Goal: Transaction & Acquisition: Purchase product/service

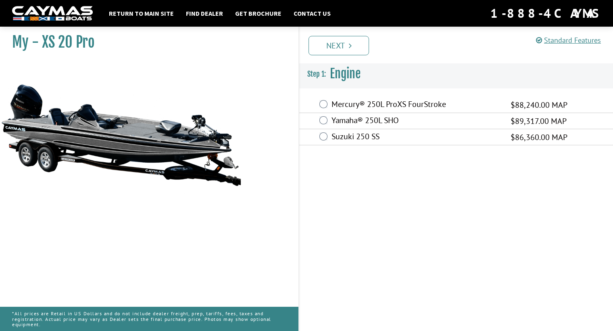
click at [421, 104] on label "Mercury® 250L ProXS FourStroke" at bounding box center [415, 105] width 169 height 12
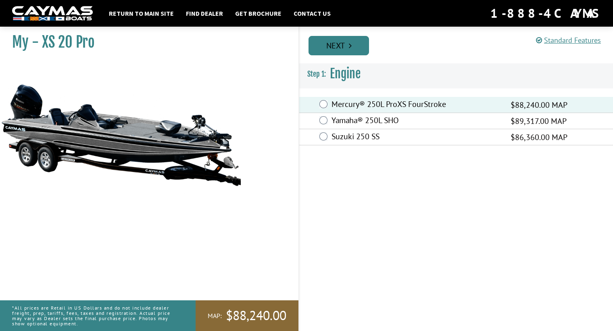
click at [341, 46] on link "Next" at bounding box center [338, 45] width 60 height 19
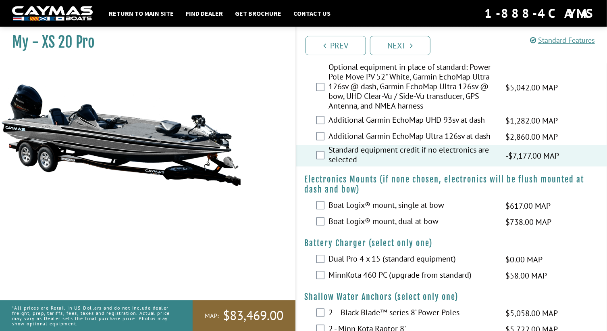
scroll to position [843, 0]
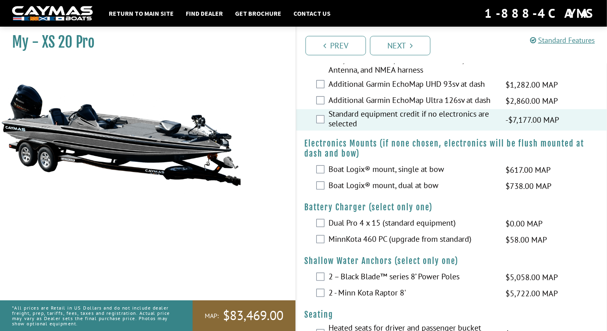
click at [319, 216] on div "Dual Pro 4 x 15 (standard equipment) $0.00 MAP $0.00 MSRP" at bounding box center [451, 223] width 311 height 16
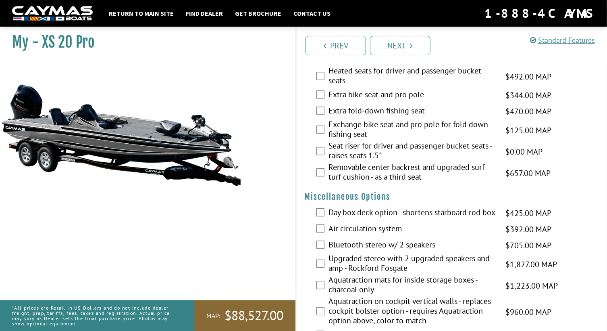
scroll to position [1136, 0]
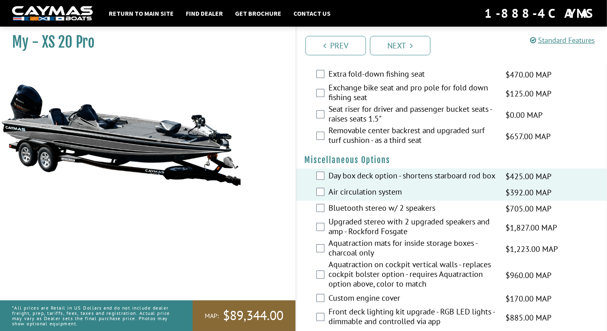
click at [347, 247] on label "Aquatraction mats for inside storage boxes - charcoal only" at bounding box center [412, 248] width 167 height 21
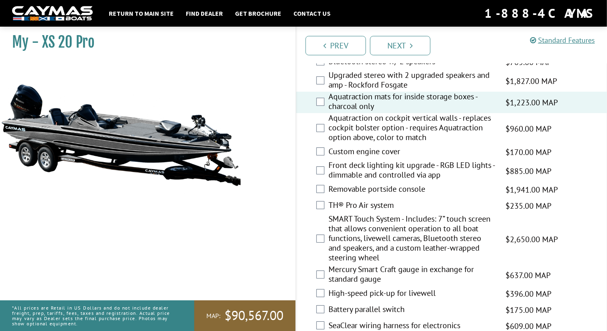
scroll to position [1319, 0]
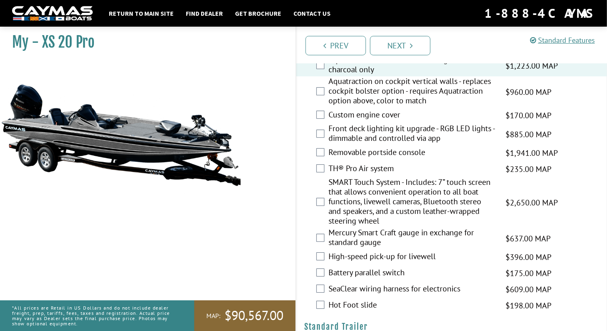
click at [354, 260] on label "High-speed pick-up for livewell" at bounding box center [412, 257] width 167 height 12
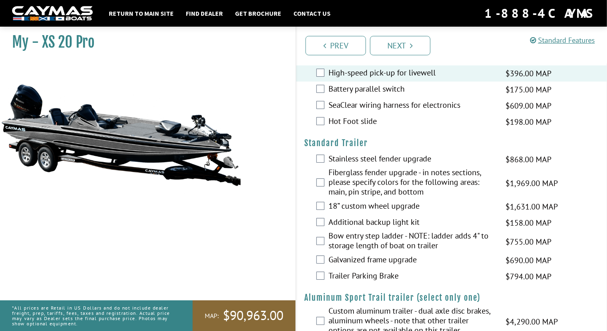
scroll to position [1539, 0]
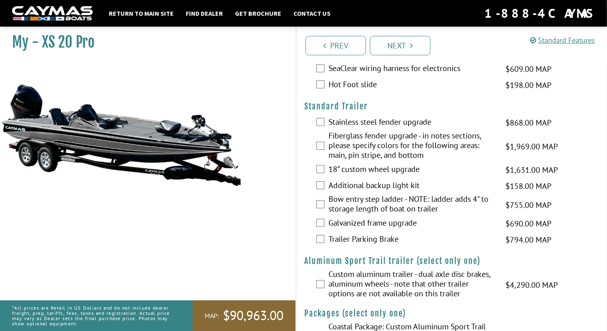
click at [354, 224] on label "Galvanized frame upgrade" at bounding box center [412, 224] width 167 height 12
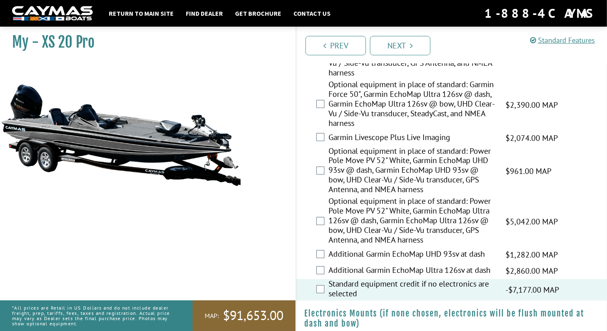
scroll to position [452, 0]
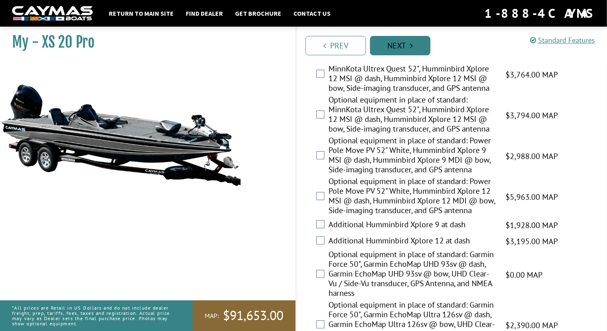
click at [403, 47] on link "Next" at bounding box center [400, 45] width 60 height 19
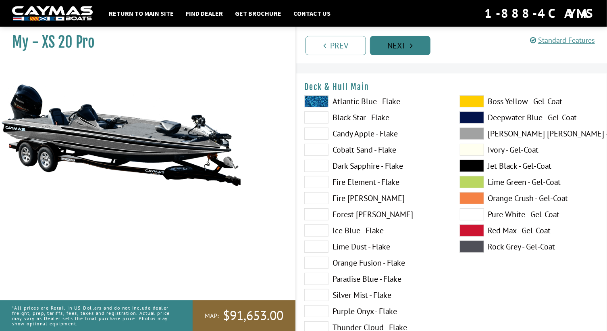
scroll to position [0, 0]
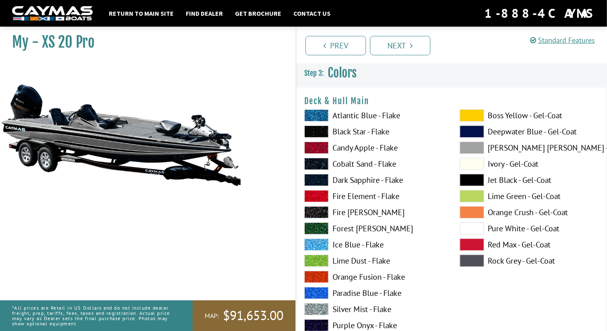
click at [498, 148] on label "Dove Gray - Gel-Coat" at bounding box center [529, 148] width 139 height 12
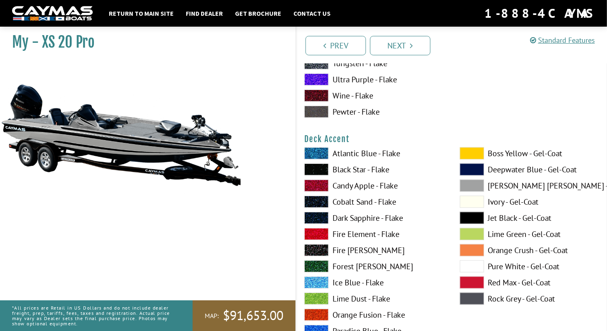
scroll to position [330, 0]
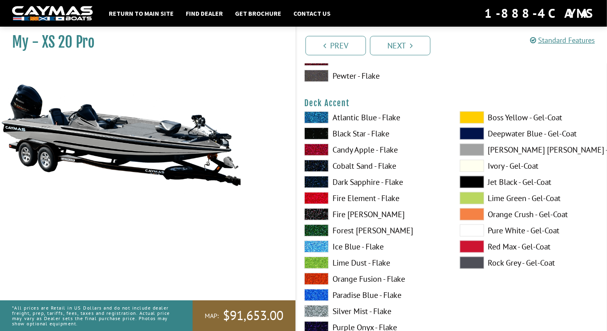
click at [479, 117] on span at bounding box center [472, 117] width 24 height 12
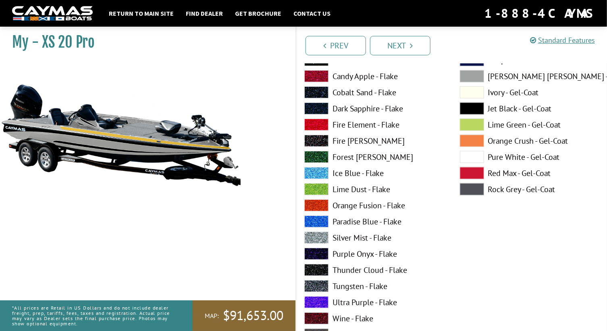
scroll to position [439, 0]
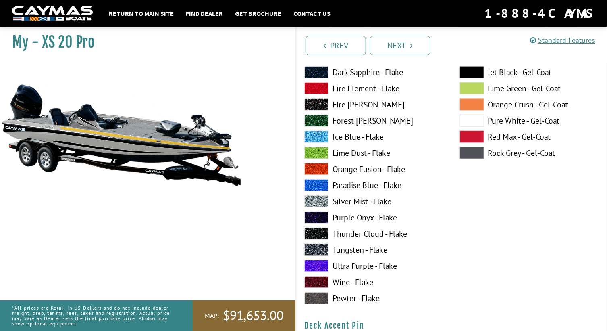
click at [358, 283] on label "Wine - Flake" at bounding box center [373, 282] width 139 height 12
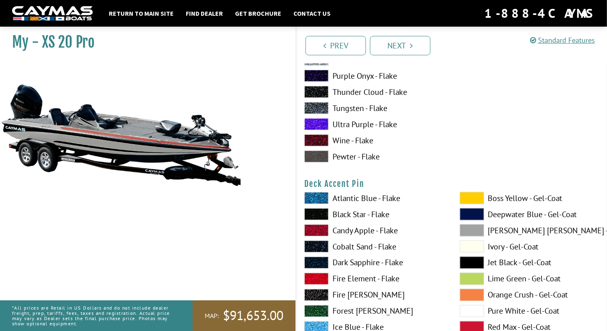
scroll to position [623, 0]
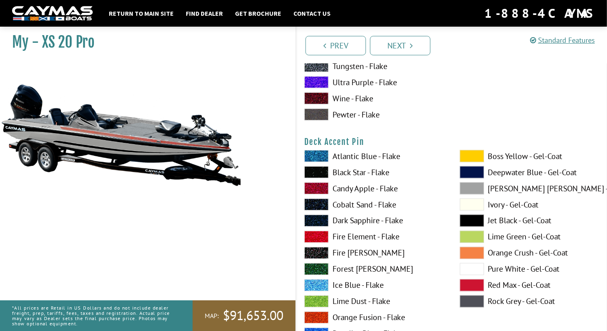
click at [504, 218] on label "Jet Black - Gel-Coat" at bounding box center [529, 220] width 139 height 12
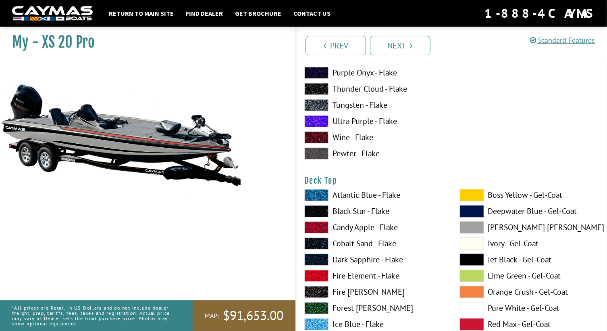
scroll to position [953, 0]
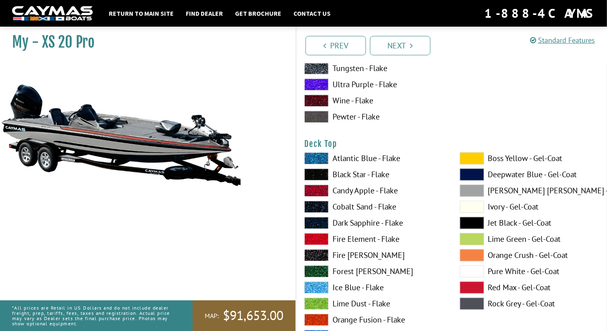
click at [518, 189] on label "Dove Gray - Gel-Coat" at bounding box center [529, 190] width 139 height 12
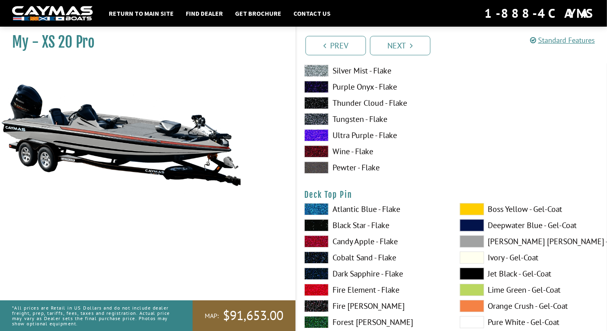
scroll to position [1246, 0]
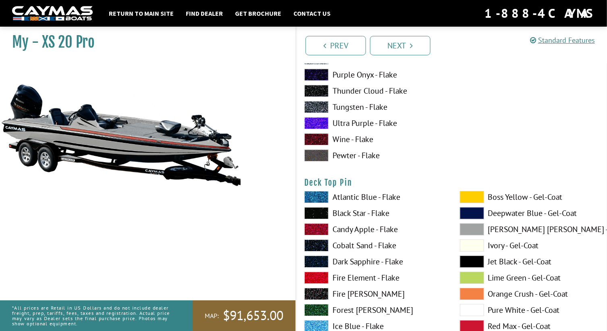
click at [504, 259] on label "Jet Black - Gel-Coat" at bounding box center [529, 261] width 139 height 12
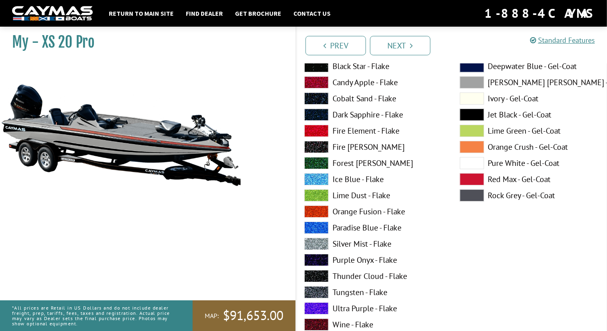
scroll to position [1429, 0]
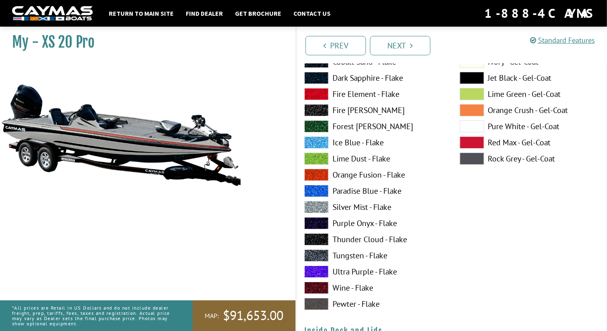
click at [368, 285] on label "Wine - Flake" at bounding box center [373, 287] width 139 height 12
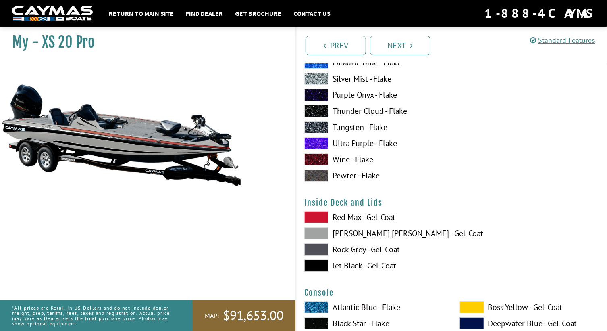
scroll to position [1576, 0]
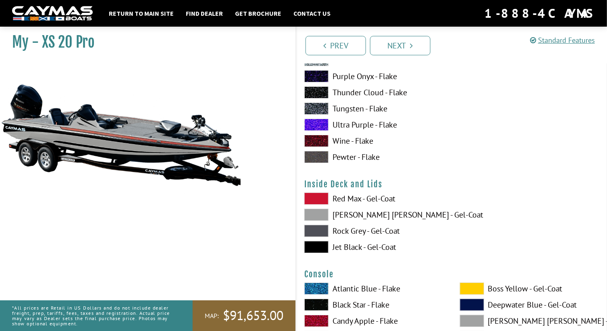
click at [356, 214] on label "Dove Gray - Gel-Coat" at bounding box center [373, 214] width 139 height 12
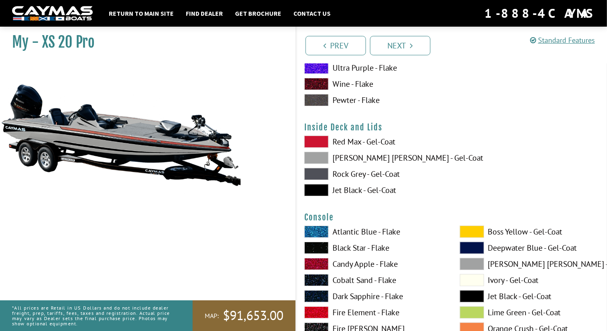
scroll to position [1686, 0]
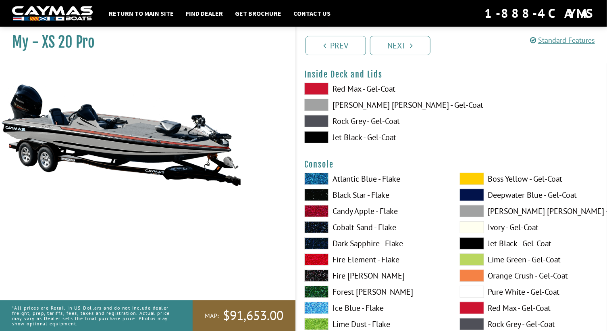
click at [503, 210] on label "Dove Gray - Gel-Coat" at bounding box center [529, 211] width 139 height 12
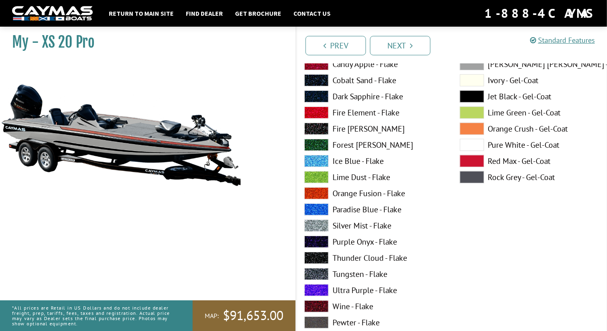
scroll to position [1869, 0]
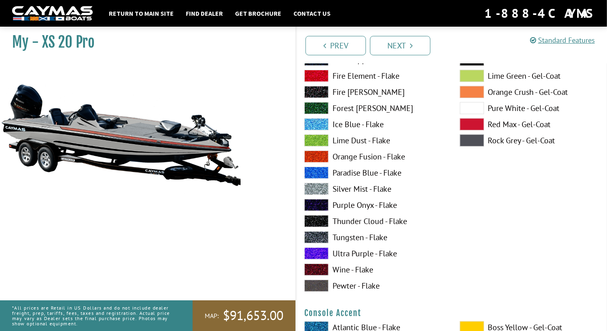
click at [373, 269] on label "Wine - Flake" at bounding box center [373, 269] width 139 height 12
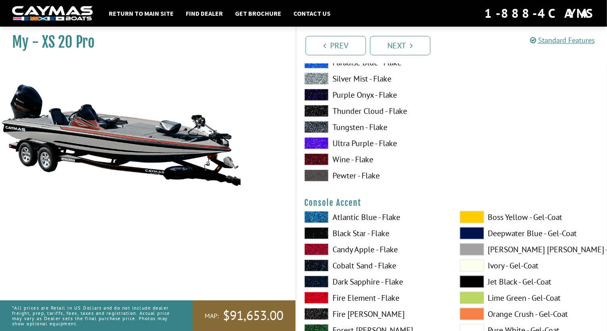
scroll to position [2016, 0]
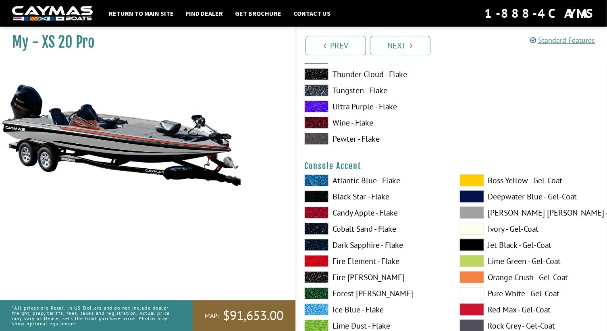
click at [508, 210] on label "Dove Gray - Gel-Coat" at bounding box center [529, 212] width 139 height 12
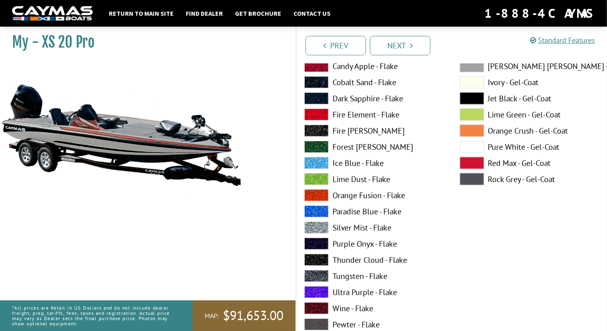
scroll to position [2199, 0]
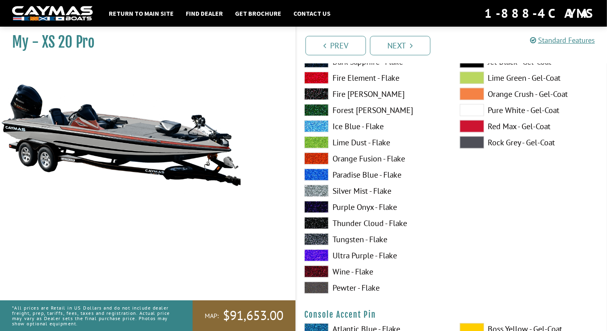
click at [371, 269] on label "Wine - Flake" at bounding box center [373, 271] width 139 height 12
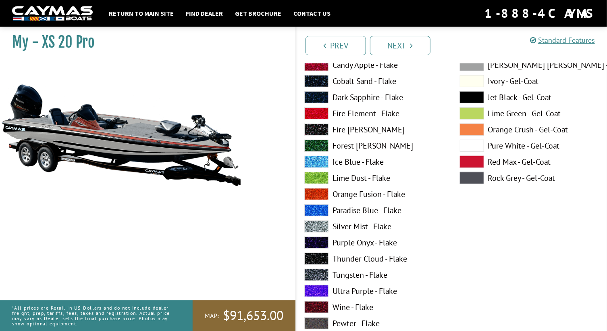
scroll to position [1796, 0]
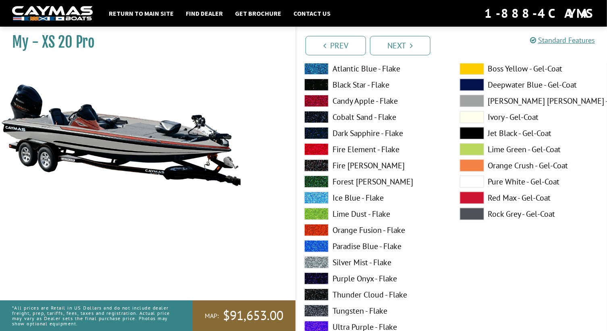
click at [504, 98] on label "Dove Gray - Gel-Coat" at bounding box center [529, 101] width 139 height 12
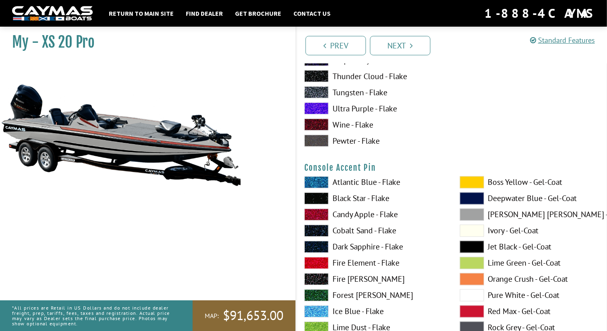
scroll to position [2382, 0]
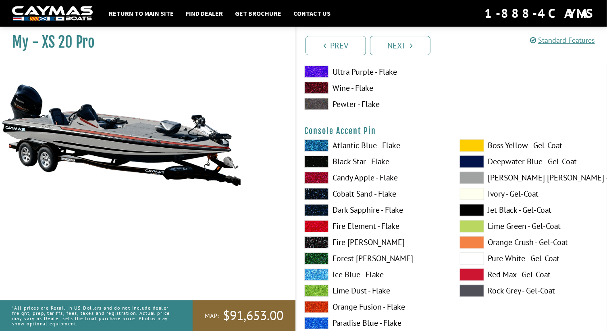
click at [521, 210] on label "Jet Black - Gel-Coat" at bounding box center [529, 210] width 139 height 12
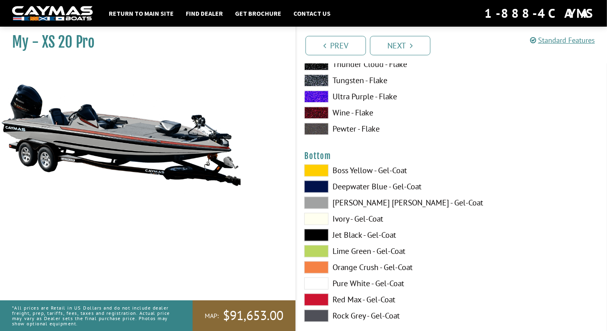
scroll to position [2712, 0]
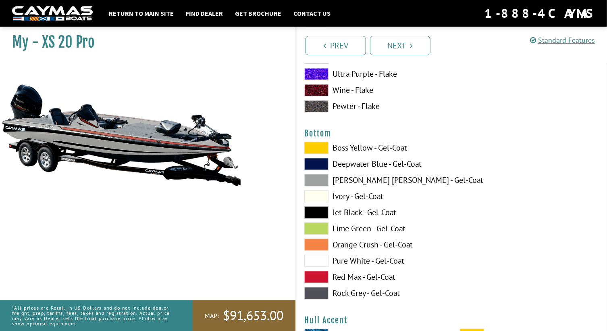
click at [395, 210] on label "Jet Black - Gel-Coat" at bounding box center [373, 212] width 139 height 12
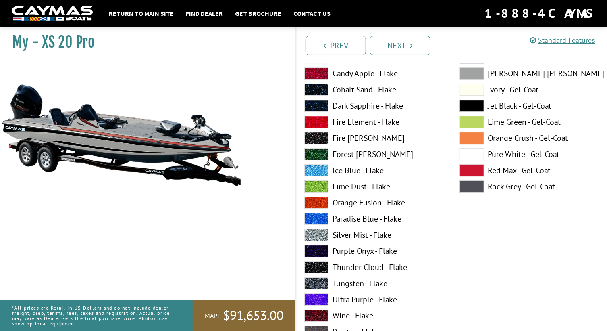
scroll to position [3078, 0]
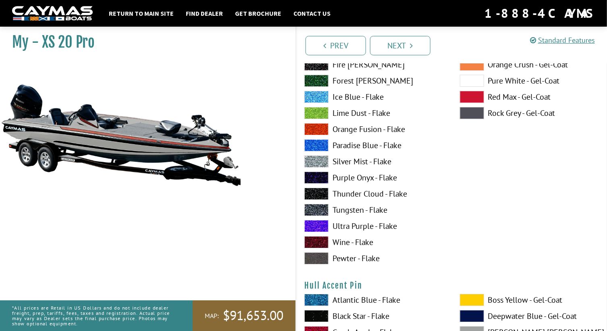
click at [370, 239] on label "Wine - Flake" at bounding box center [373, 242] width 139 height 12
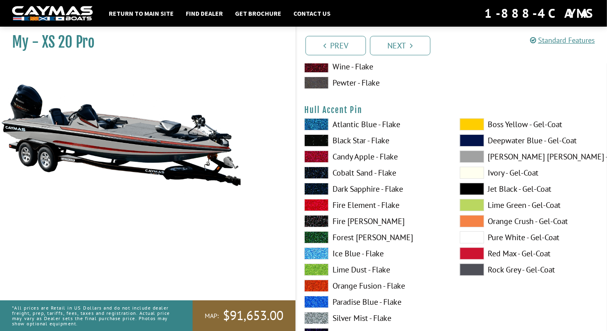
scroll to position [3261, 0]
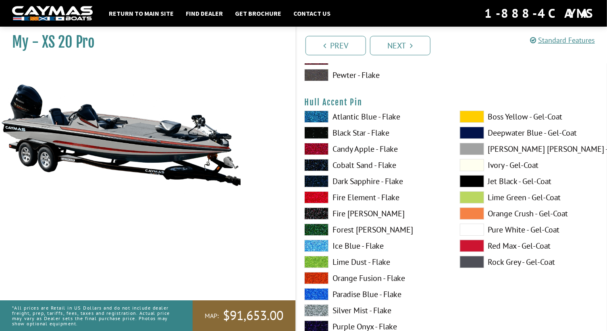
click at [502, 179] on label "Jet Black - Gel-Coat" at bounding box center [529, 181] width 139 height 12
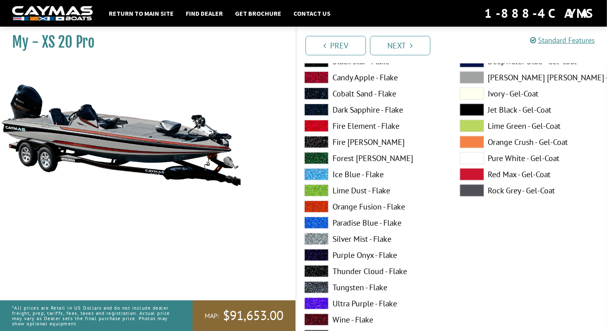
scroll to position [3701, 0]
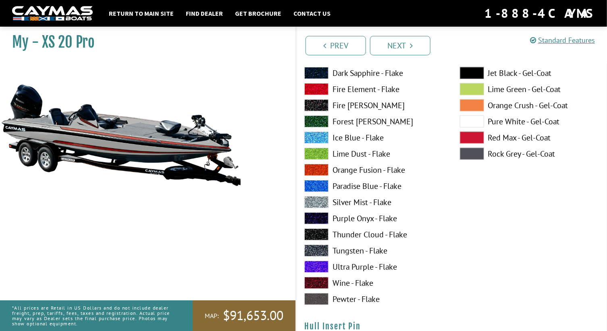
click at [370, 279] on label "Wine - Flake" at bounding box center [373, 283] width 139 height 12
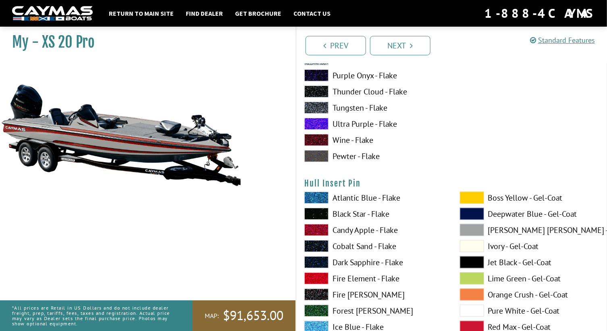
scroll to position [3848, 0]
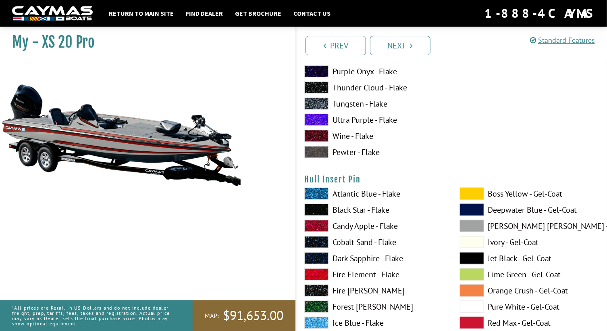
click at [506, 256] on label "Jet Black - Gel-Coat" at bounding box center [529, 258] width 139 height 12
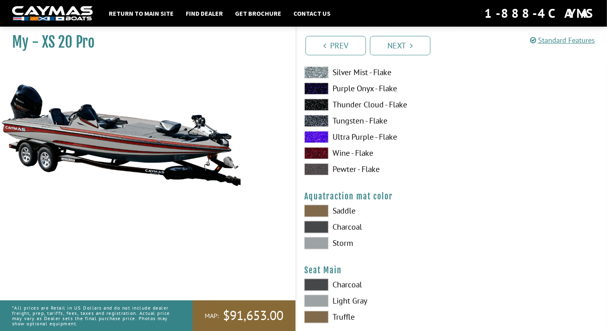
scroll to position [4141, 0]
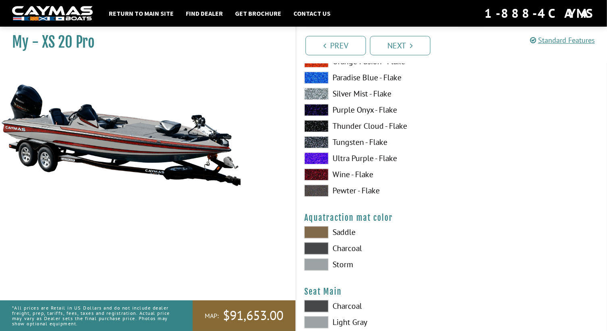
click at [354, 246] on label "Charcoal" at bounding box center [373, 248] width 139 height 12
click at [347, 262] on label "Storm" at bounding box center [373, 264] width 139 height 12
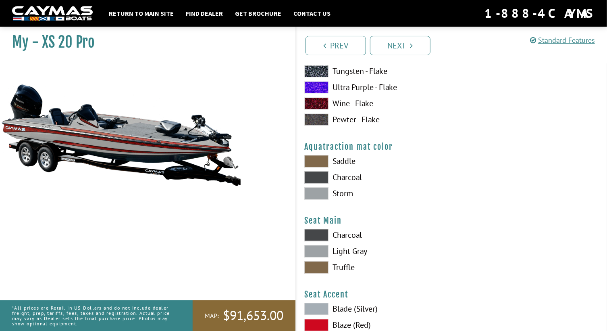
scroll to position [4215, 0]
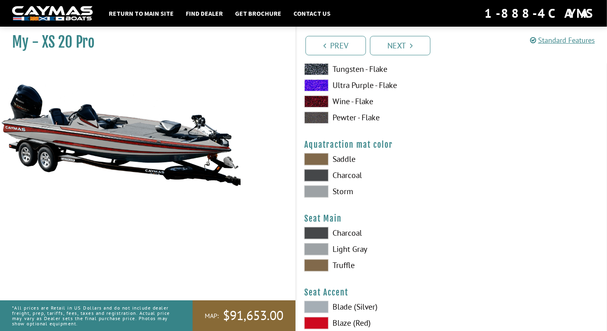
click at [362, 247] on label "Light Gray" at bounding box center [373, 249] width 139 height 12
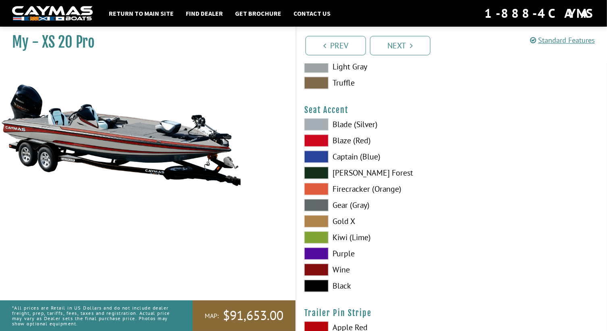
scroll to position [4398, 0]
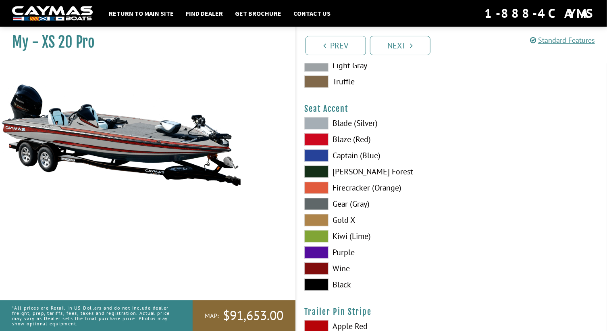
click at [343, 266] on label "Wine" at bounding box center [373, 268] width 139 height 12
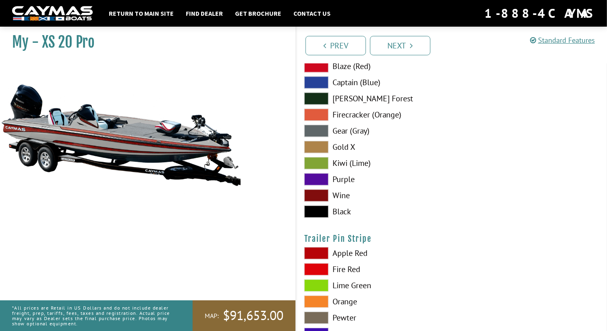
scroll to position [4581, 0]
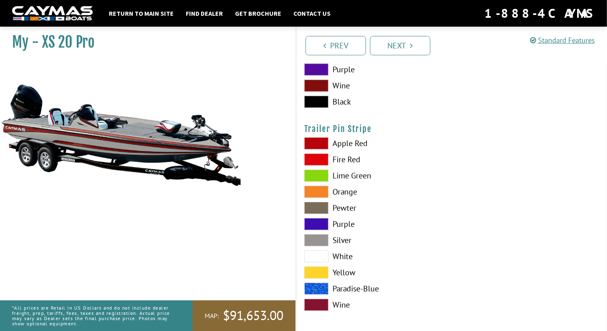
click at [343, 302] on label "Wine" at bounding box center [373, 304] width 139 height 12
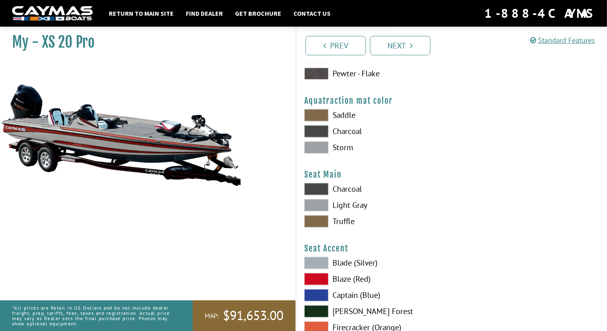
scroll to position [4251, 0]
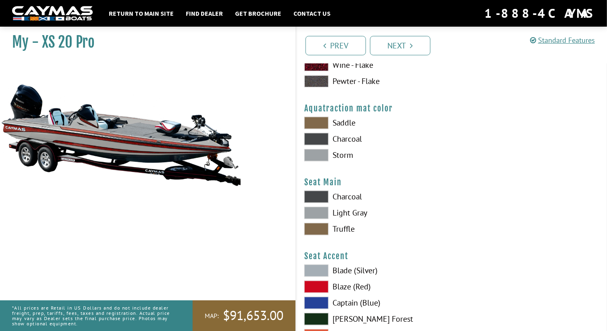
click at [358, 191] on label "Charcoal" at bounding box center [373, 196] width 139 height 12
click at [363, 208] on label "Light Gray" at bounding box center [373, 212] width 139 height 12
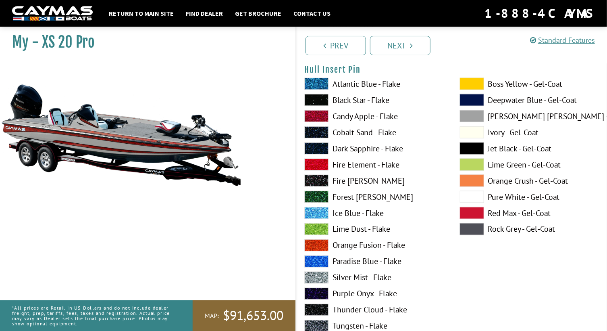
click at [402, 46] on link "Next" at bounding box center [400, 45] width 60 height 19
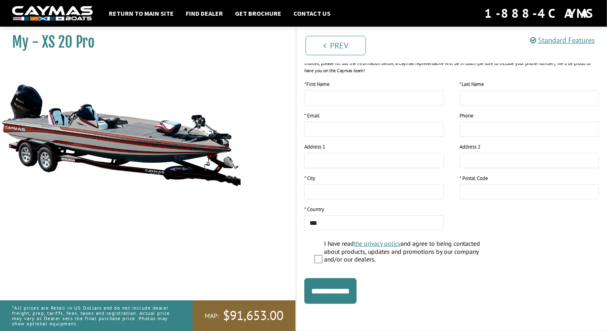
scroll to position [0, 0]
